Goal: Information Seeking & Learning: Learn about a topic

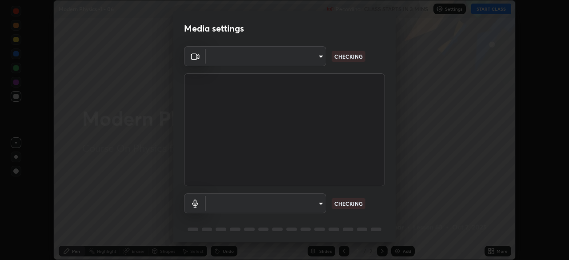
scroll to position [260, 569]
click at [320, 203] on body "Erase all Modern Physics -1 - 06 Recording CLASS STARTS IN 3 MINS Settings STAR…" at bounding box center [284, 130] width 569 height 260
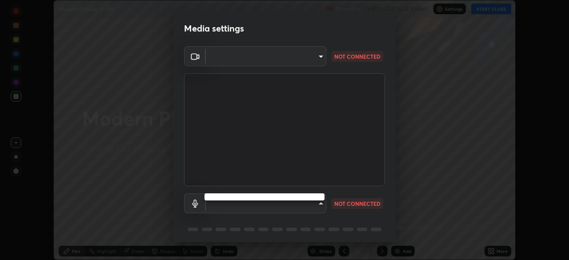
type input "b0e84f93268a6bc6c10e964920e8257ae587a14dfbb6e1f0eed47ef9ac306ae8"
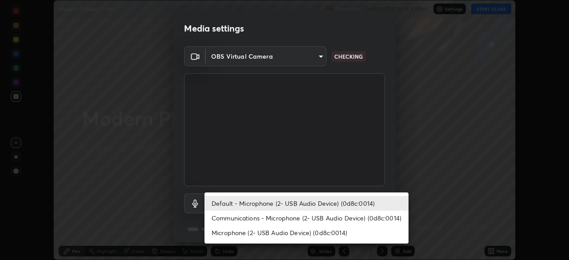
click at [287, 220] on li "Communications - Microphone (2- USB Audio Device) (0d8c:0014)" at bounding box center [307, 218] width 204 height 15
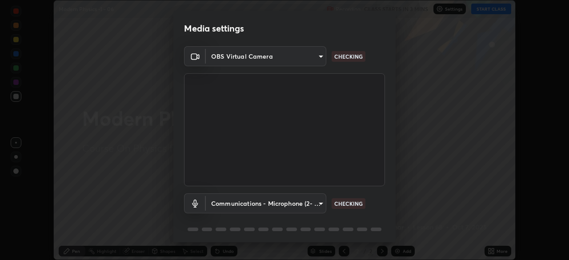
click at [277, 209] on body "Erase all Modern Physics -1 - 06 Recording CLASS STARTS IN 3 MINS Settings STAR…" at bounding box center [284, 130] width 569 height 260
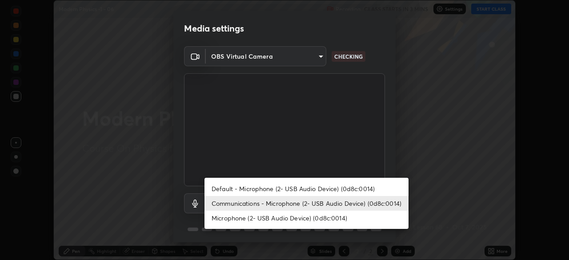
click at [275, 188] on li "Default - Microphone (2- USB Audio Device) (0d8c:0014)" at bounding box center [307, 188] width 204 height 15
type input "default"
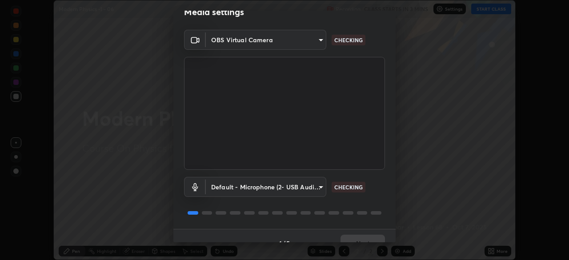
scroll to position [32, 0]
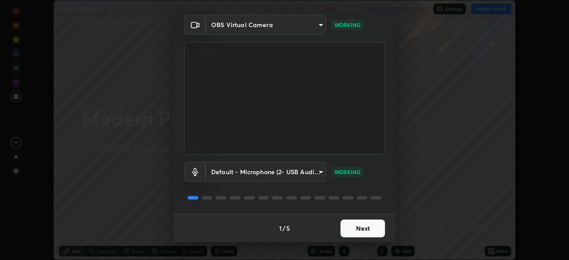
click at [345, 233] on button "Next" at bounding box center [363, 229] width 44 height 18
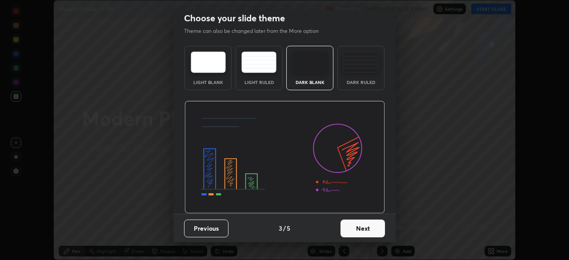
click at [359, 226] on button "Next" at bounding box center [363, 229] width 44 height 18
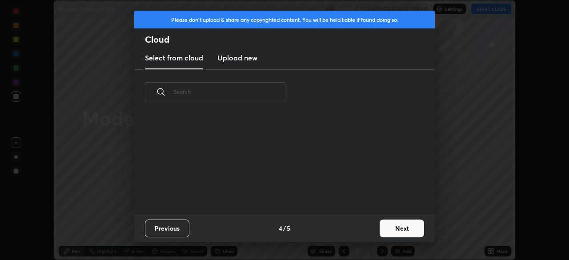
click at [363, 228] on div "Previous 4 / 5 Next" at bounding box center [284, 228] width 301 height 28
click at [368, 231] on div "Previous 4 / 5 Next" at bounding box center [284, 228] width 301 height 28
click at [387, 229] on button "Next" at bounding box center [402, 229] width 44 height 18
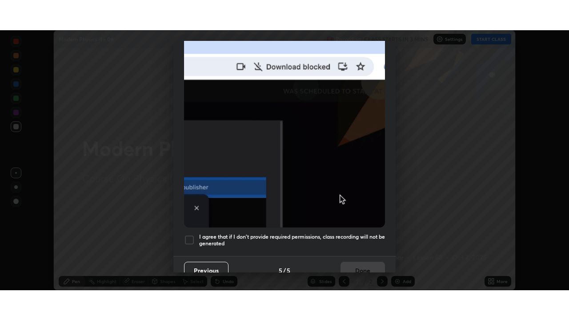
scroll to position [213, 0]
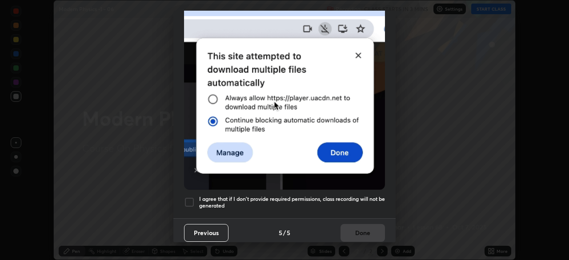
click at [351, 204] on h5 "I agree that if I don't provide required permissions, class recording will not …" at bounding box center [292, 203] width 186 height 14
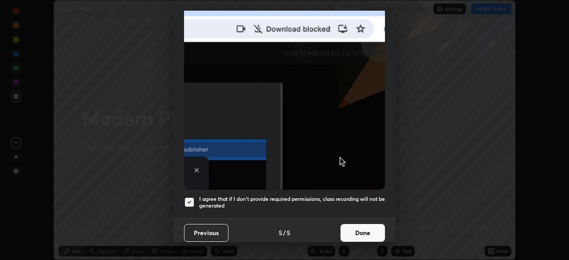
click at [351, 228] on button "Done" at bounding box center [363, 233] width 44 height 18
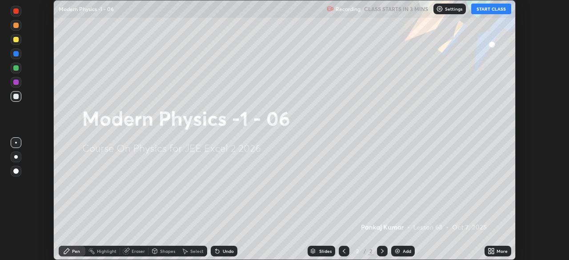
click at [491, 252] on icon at bounding box center [490, 253] width 2 height 2
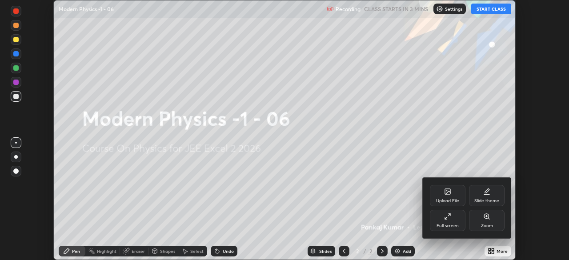
click at [459, 225] on div "Full screen" at bounding box center [448, 220] width 36 height 21
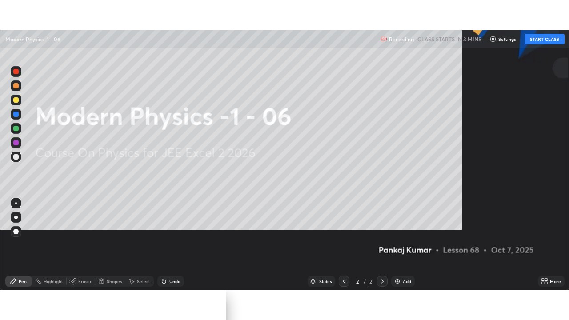
scroll to position [320, 569]
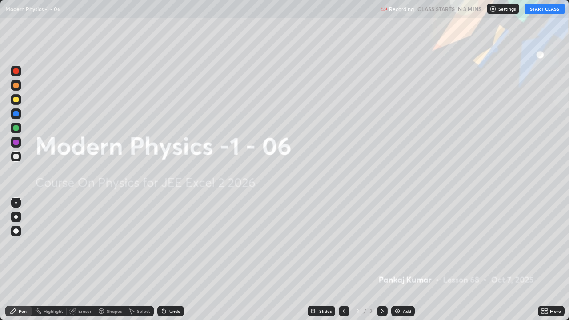
click at [535, 12] on button "START CLASS" at bounding box center [545, 9] width 40 height 11
